Goal: Task Accomplishment & Management: Use online tool/utility

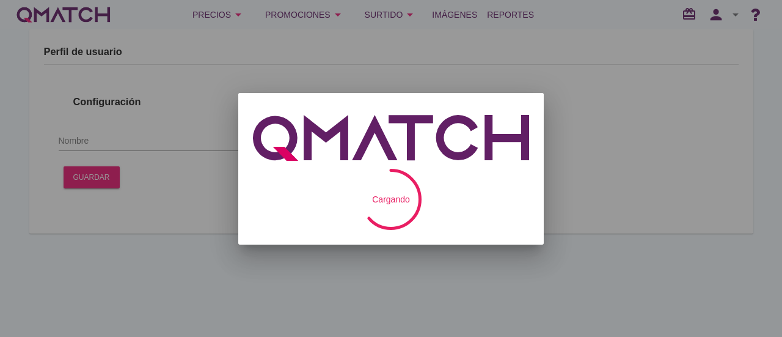
type input "[PERSON_NAME]"
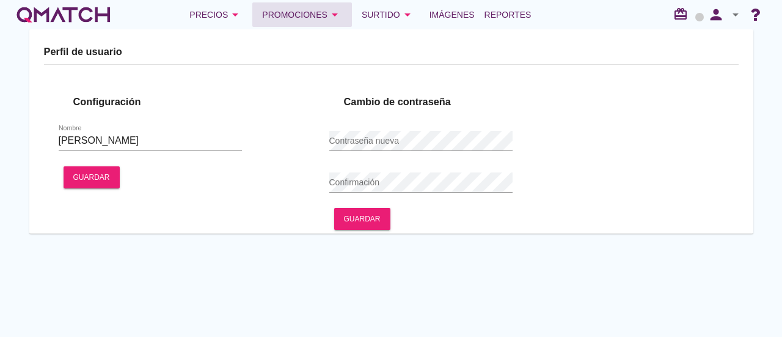
click at [288, 15] on div "Promociones arrow_drop_down" at bounding box center [302, 14] width 80 height 15
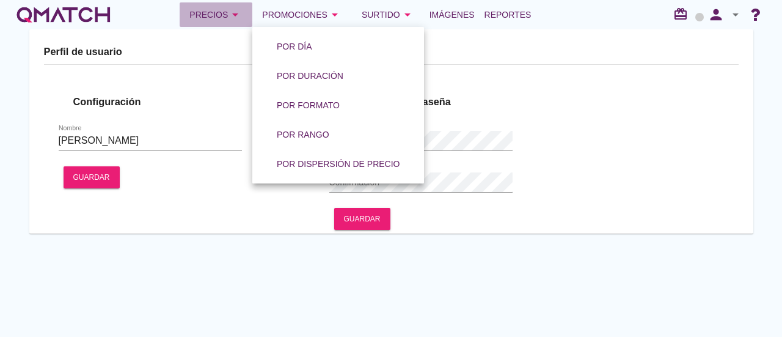
click at [221, 16] on div "Precios arrow_drop_down" at bounding box center [215, 14] width 53 height 15
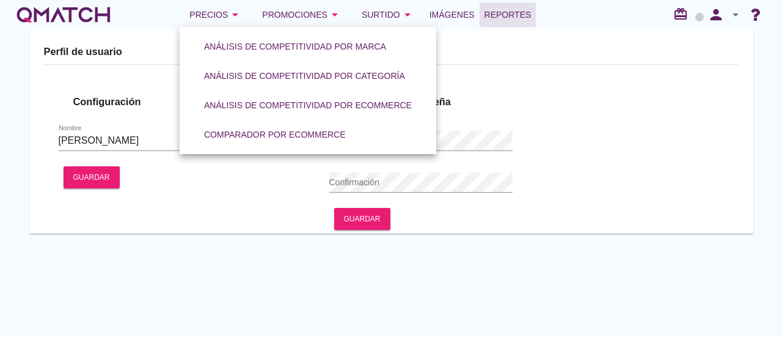
click at [521, 14] on span "Reportes" at bounding box center [508, 14] width 47 height 15
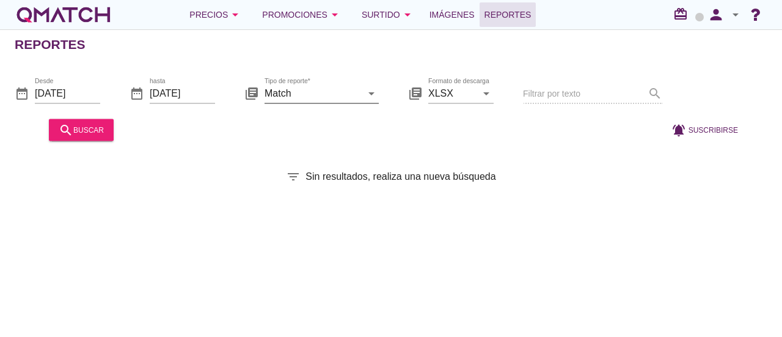
click at [341, 91] on input "Match" at bounding box center [313, 93] width 97 height 20
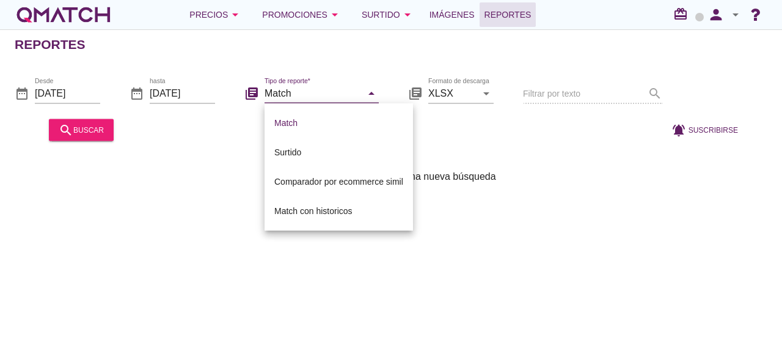
click at [357, 74] on div "library_books Tipo de reporte* Match arrow_drop_down" at bounding box center [311, 94] width 134 height 42
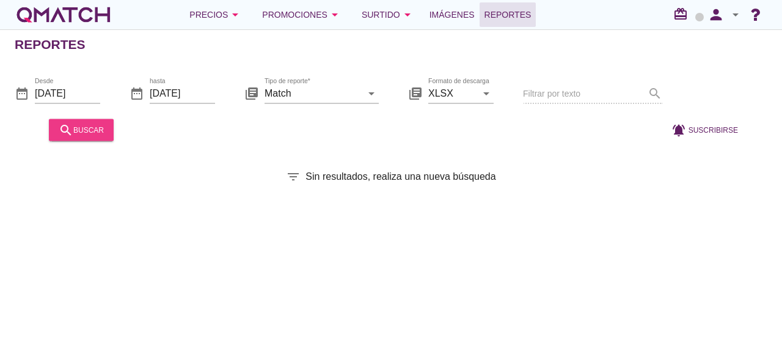
click at [66, 131] on icon "search" at bounding box center [66, 129] width 15 height 15
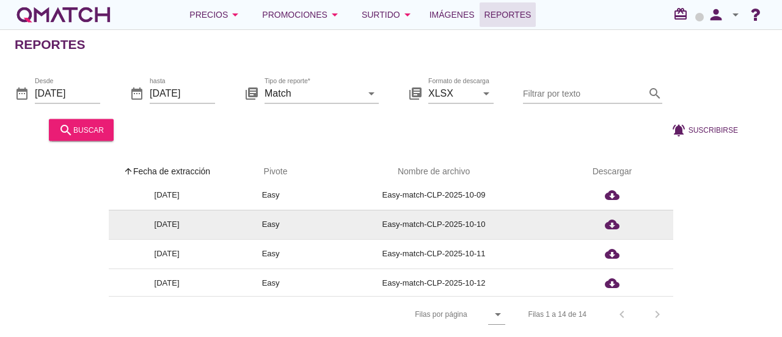
scroll to position [244, 0]
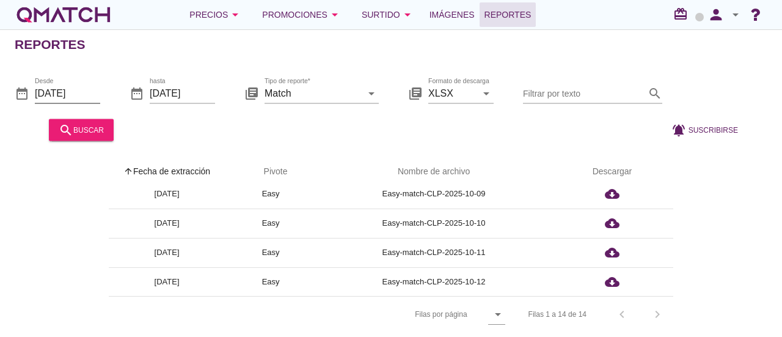
click at [92, 94] on input "[DATE]" at bounding box center [67, 93] width 65 height 20
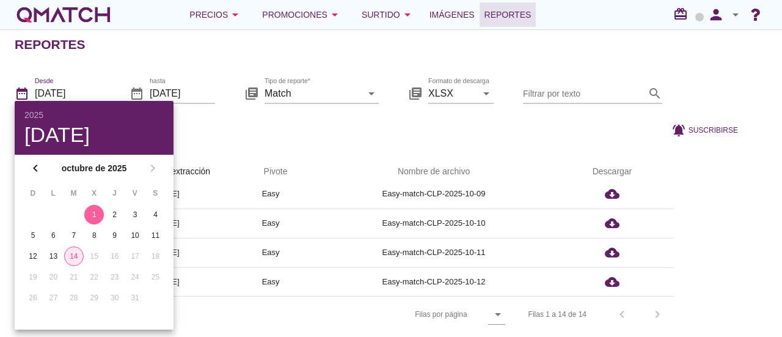
click at [68, 254] on div "14" at bounding box center [74, 256] width 18 height 11
type input "[DATE]"
drag, startPoint x: 383, startPoint y: 128, endPoint x: 394, endPoint y: 125, distance: 11.9
click at [383, 126] on div at bounding box center [388, 129] width 538 height 29
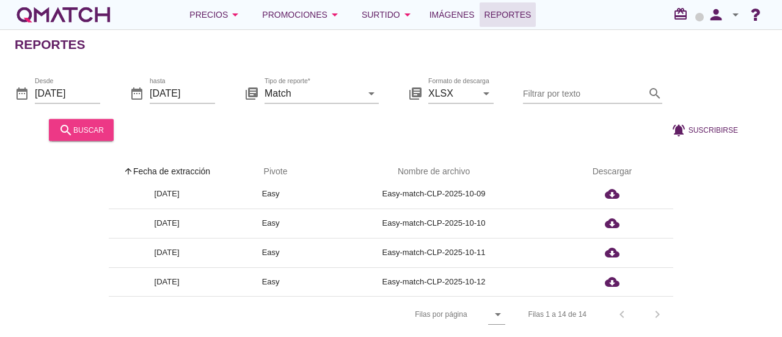
click at [61, 126] on icon "search" at bounding box center [66, 129] width 15 height 15
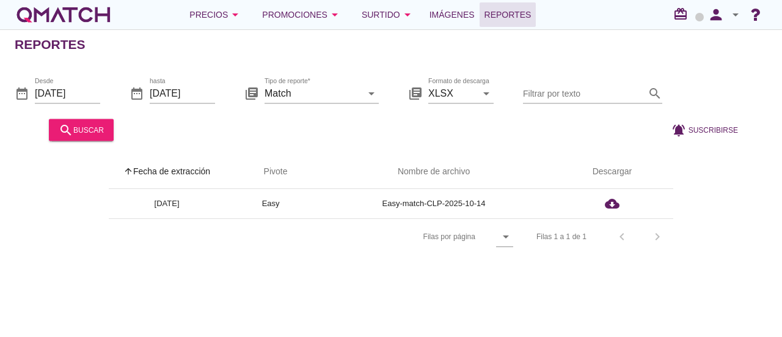
click at [738, 10] on icon "arrow_drop_down" at bounding box center [735, 14] width 15 height 15
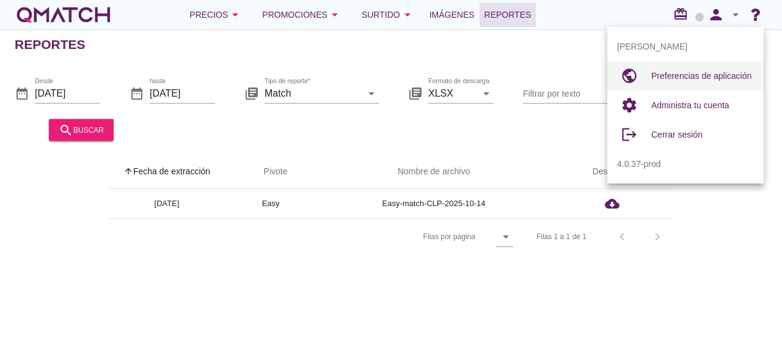
click at [711, 75] on span "Preferencias de aplicación" at bounding box center [701, 76] width 100 height 10
radio input "true"
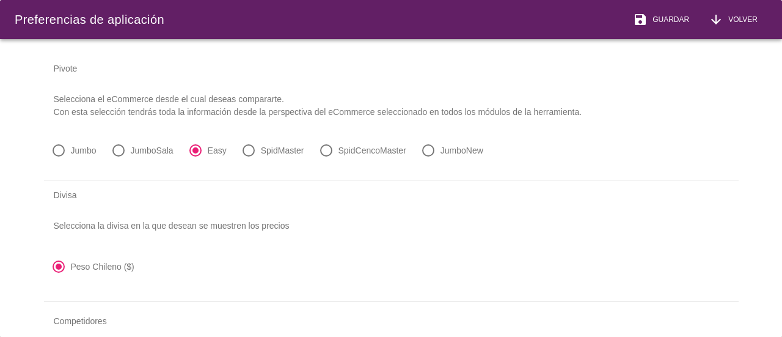
click at [75, 148] on label "Jumbo" at bounding box center [84, 150] width 26 height 12
click at [155, 124] on p "Selecciona el eCommerce desde el cual deseas compararte. Con esta selección ten…" at bounding box center [391, 105] width 695 height 45
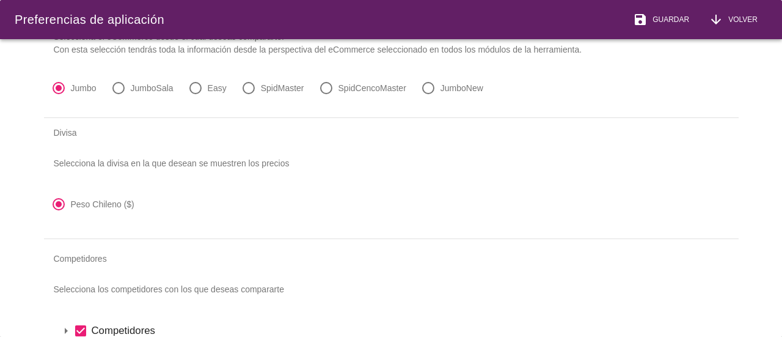
scroll to position [43, 0]
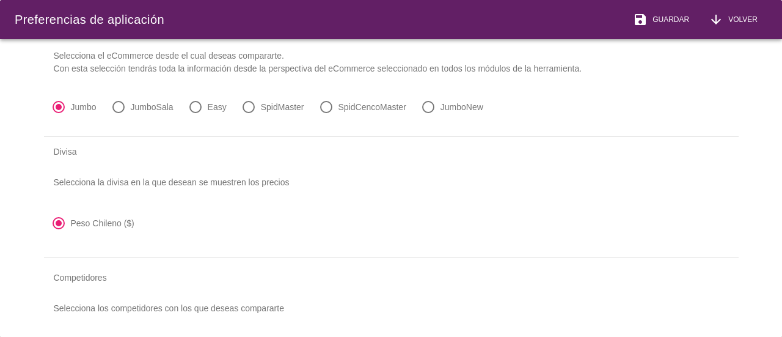
click at [206, 109] on div "radio_button_unchecked Easy" at bounding box center [207, 107] width 43 height 20
click at [194, 109] on div at bounding box center [195, 107] width 21 height 21
radio input "false"
radio input "true"
click at [56, 100] on div at bounding box center [58, 107] width 21 height 21
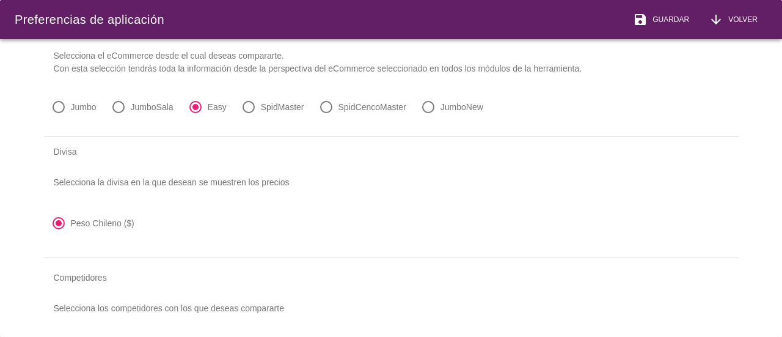
radio input "true"
click at [664, 19] on span "Guardar" at bounding box center [669, 19] width 42 height 11
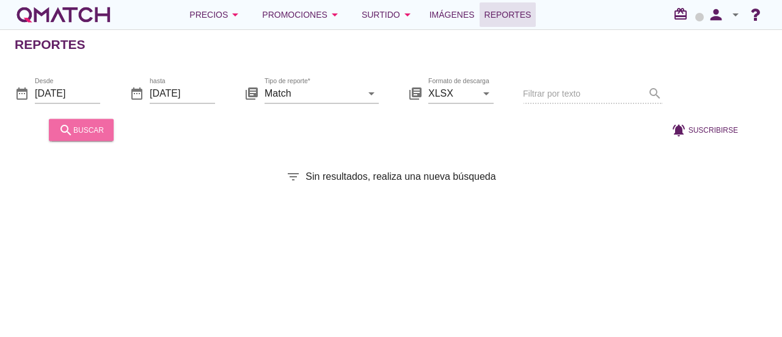
click at [84, 124] on div "search buscar" at bounding box center [81, 129] width 45 height 15
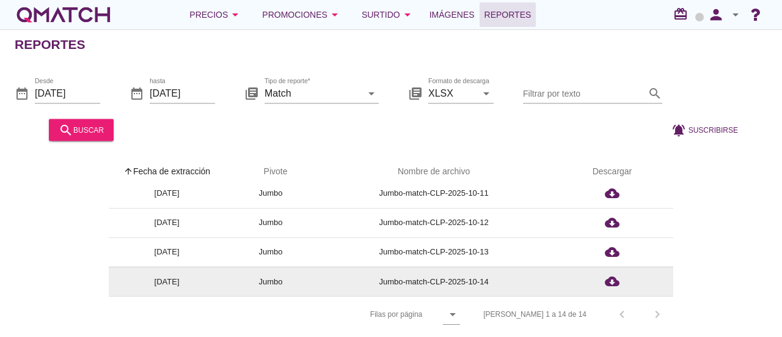
scroll to position [4, 0]
click at [615, 278] on icon "cloud_download" at bounding box center [612, 281] width 15 height 15
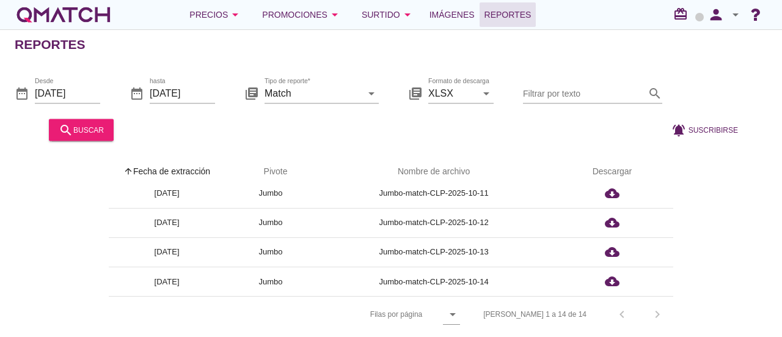
click at [739, 11] on icon "arrow_drop_down" at bounding box center [735, 14] width 15 height 15
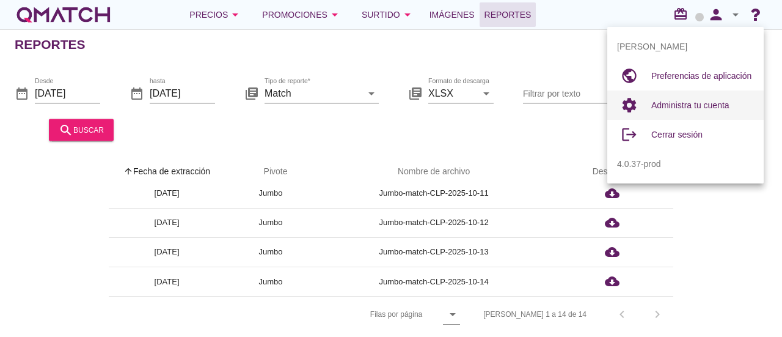
click at [677, 108] on span "Administra tu cuenta" at bounding box center [690, 105] width 78 height 10
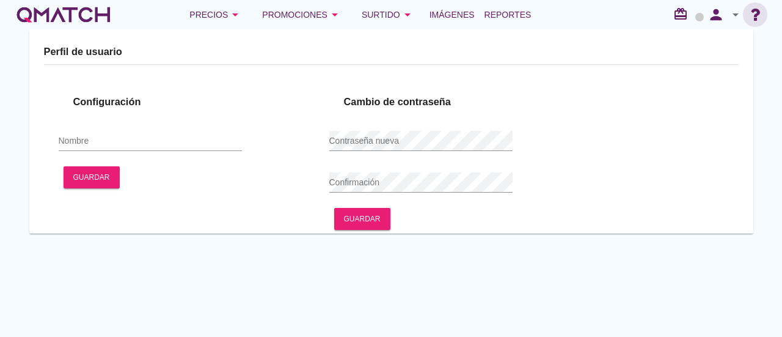
type input "[PERSON_NAME]"
click at [737, 11] on icon "arrow_drop_down" at bounding box center [735, 14] width 15 height 15
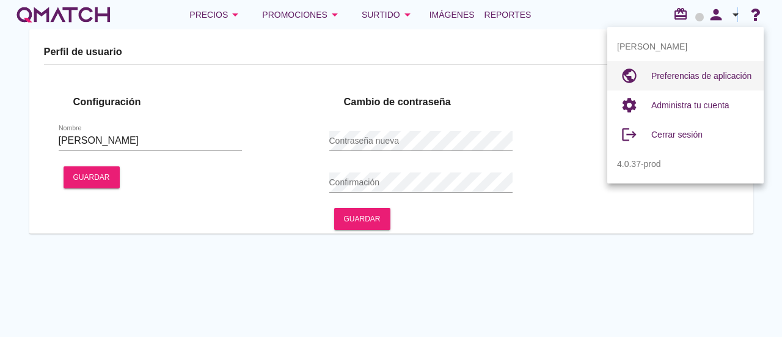
click at [713, 74] on span "Preferencias de aplicación" at bounding box center [701, 76] width 100 height 10
radio input "true"
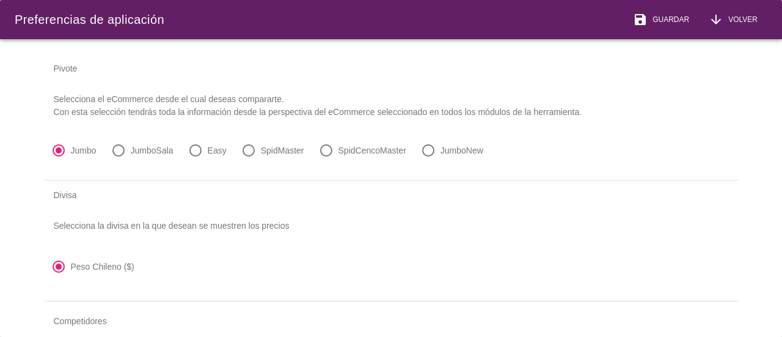
click at [200, 152] on div at bounding box center [195, 150] width 21 height 21
radio input "false"
radio input "true"
click at [656, 11] on button "save Guardar" at bounding box center [661, 19] width 76 height 39
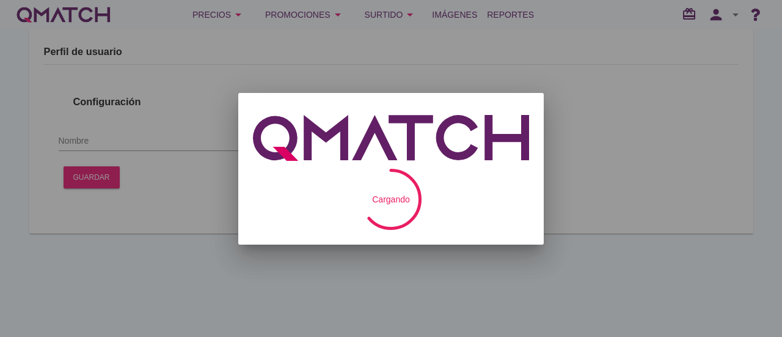
type input "[PERSON_NAME]"
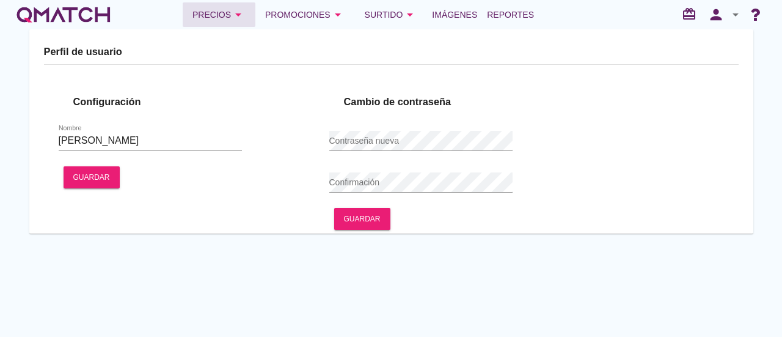
click at [217, 23] on button "Precios arrow_drop_down" at bounding box center [219, 14] width 73 height 24
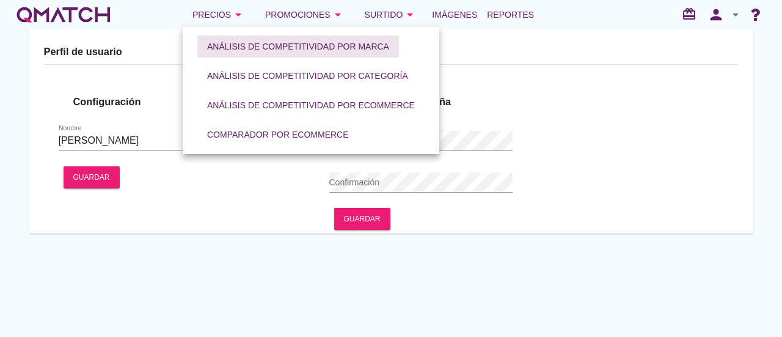
click at [248, 44] on div "Análisis de competitividad por marca" at bounding box center [298, 46] width 182 height 13
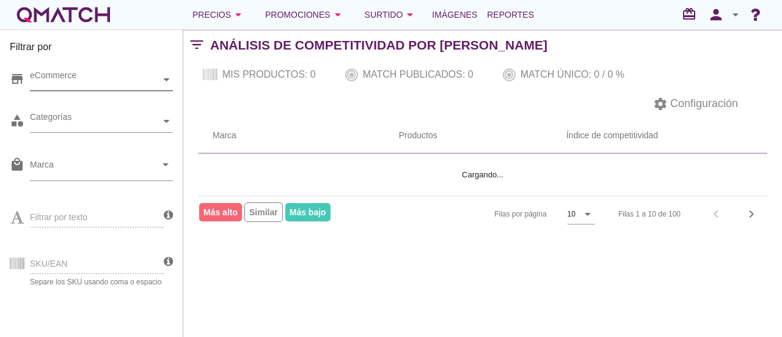
click at [117, 82] on div "eCommerce" at bounding box center [95, 79] width 131 height 13
click at [40, 100] on icon at bounding box center [39, 101] width 5 height 5
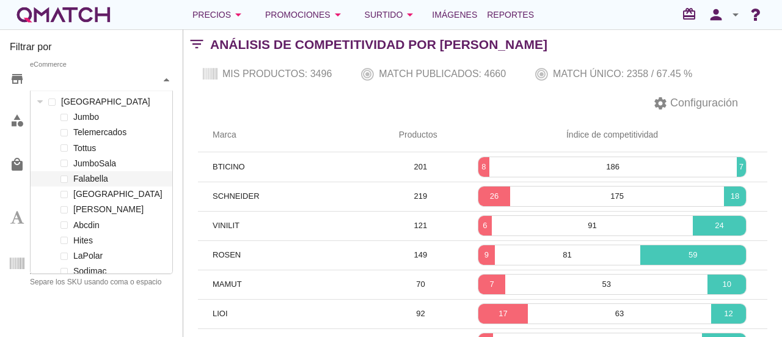
click at [224, 118] on th "Marca" at bounding box center [291, 135] width 186 height 34
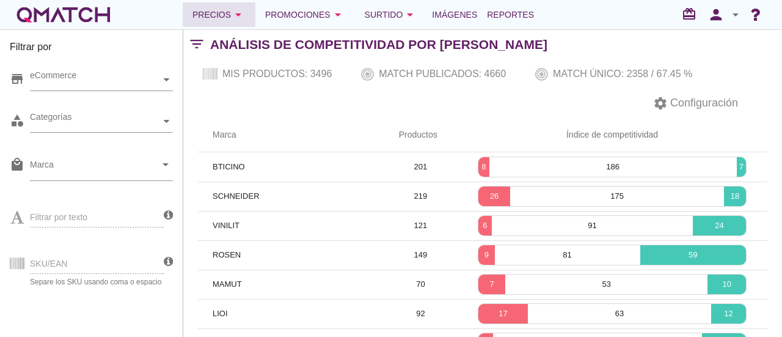
click at [243, 13] on icon "arrow_drop_down" at bounding box center [238, 14] width 15 height 15
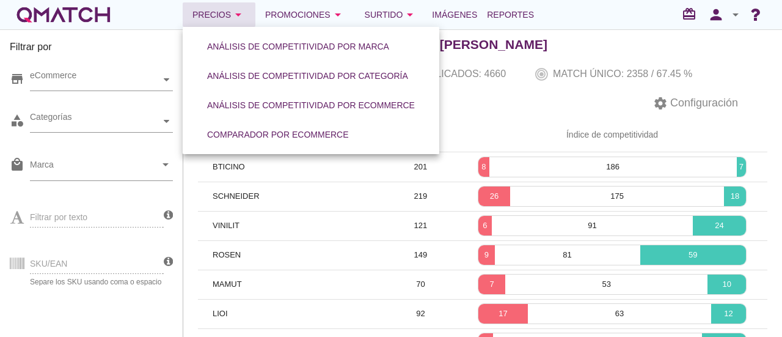
click at [243, 13] on icon "arrow_drop_down" at bounding box center [238, 14] width 15 height 15
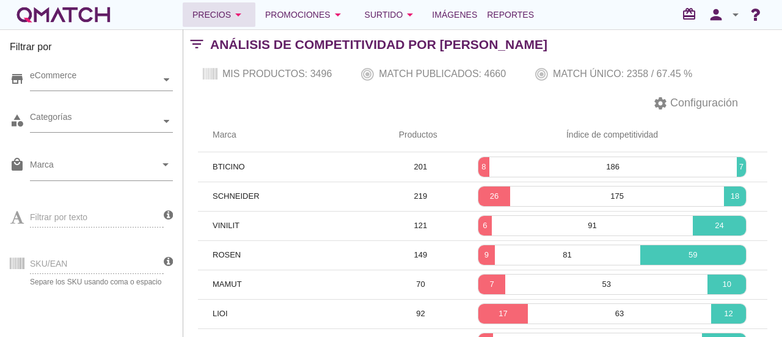
click at [243, 13] on icon "arrow_drop_down" at bounding box center [238, 14] width 15 height 15
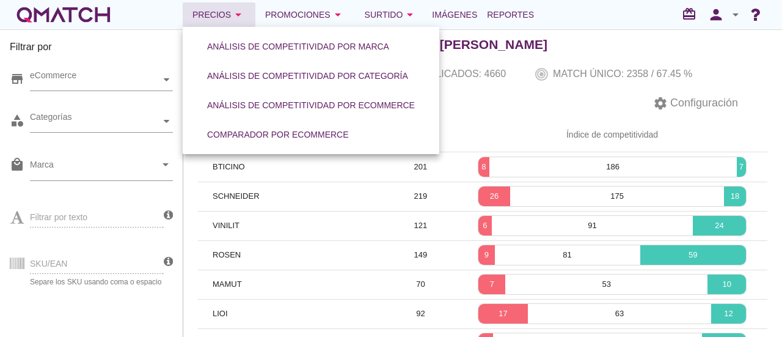
click at [243, 13] on icon "arrow_drop_down" at bounding box center [238, 14] width 15 height 15
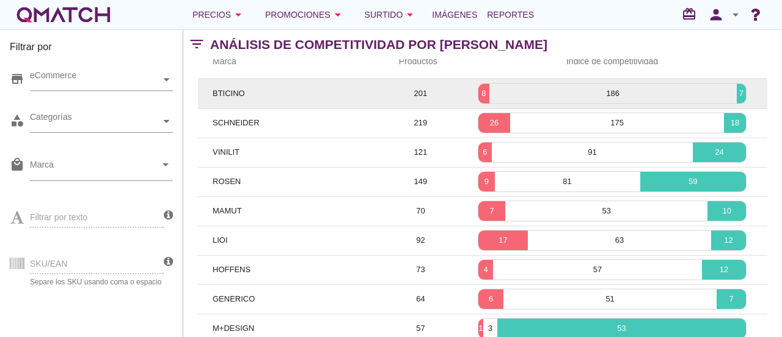
scroll to position [0, 0]
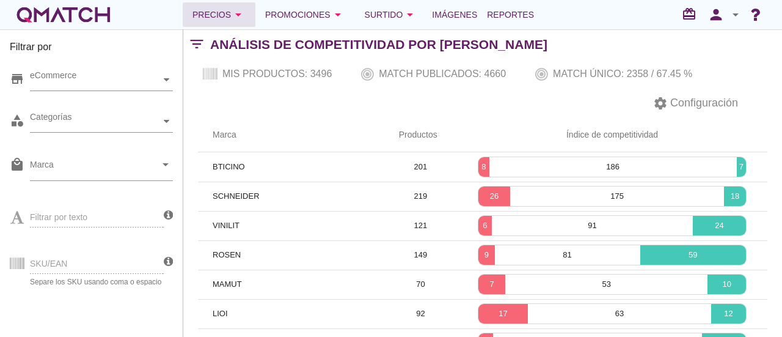
click at [226, 13] on div "Precios arrow_drop_down" at bounding box center [218, 14] width 53 height 15
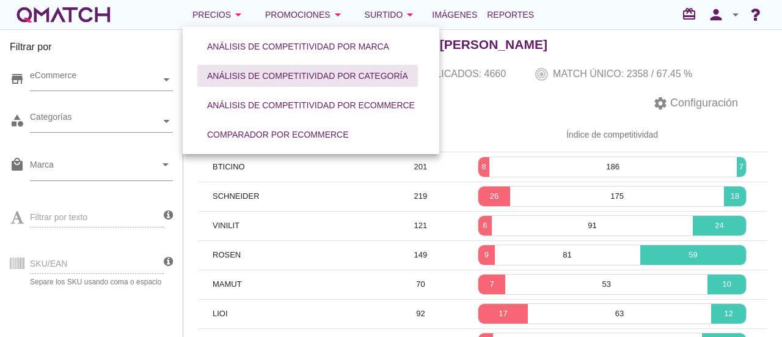
click at [284, 71] on div "Análisis de competitividad por categoría" at bounding box center [307, 76] width 201 height 13
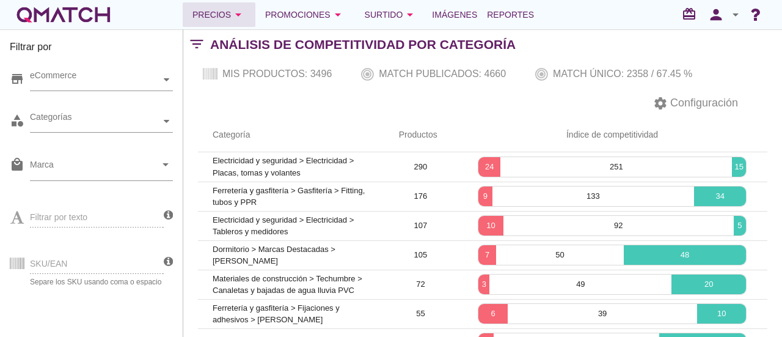
click at [215, 10] on div "Precios arrow_drop_down" at bounding box center [218, 14] width 53 height 15
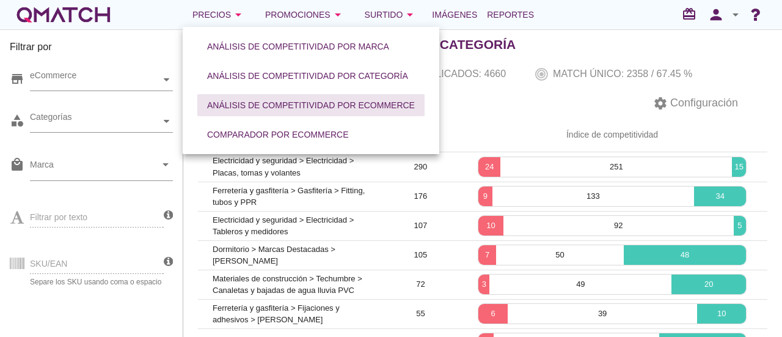
click at [288, 111] on div "Análisis de competitividad por eCommerce" at bounding box center [311, 105] width 208 height 13
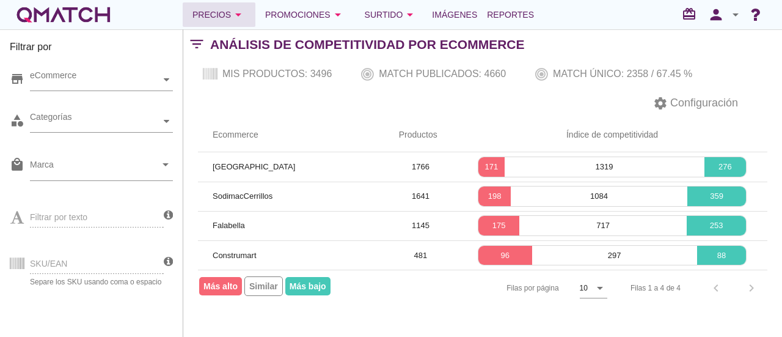
click at [222, 14] on div "Precios arrow_drop_down" at bounding box center [218, 14] width 53 height 15
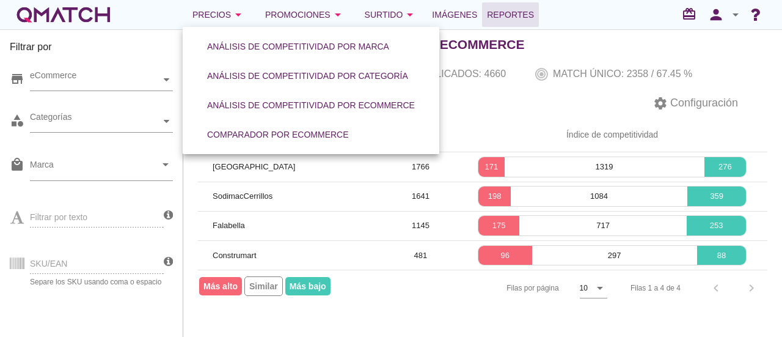
click at [518, 19] on span "Reportes" at bounding box center [510, 14] width 47 height 15
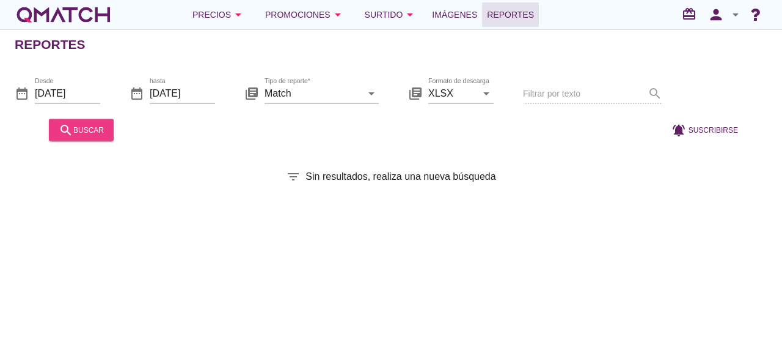
click at [81, 130] on div "search buscar" at bounding box center [81, 129] width 45 height 15
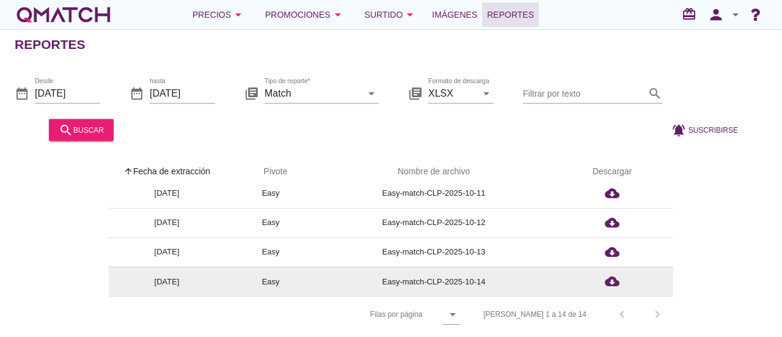
scroll to position [4, 0]
click at [618, 279] on icon "cloud_download" at bounding box center [612, 281] width 15 height 15
